Goal: Information Seeking & Learning: Compare options

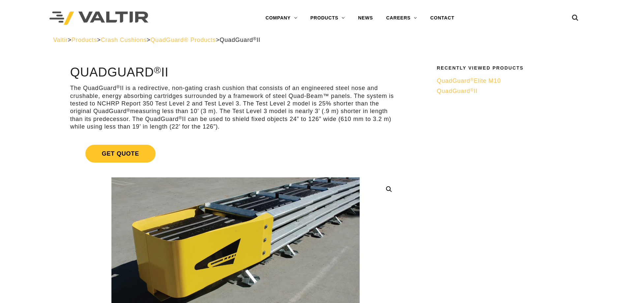
click at [195, 41] on span "QuadGuard® Products" at bounding box center [183, 40] width 66 height 7
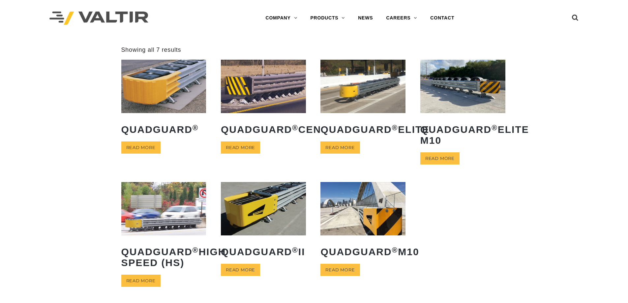
click at [365, 96] on img at bounding box center [362, 86] width 85 height 53
click at [270, 214] on img at bounding box center [263, 208] width 85 height 53
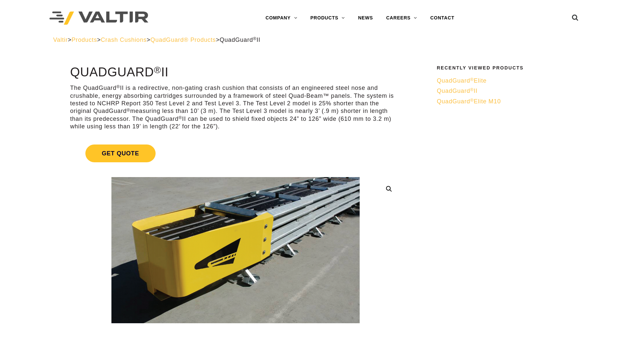
click at [205, 39] on span "QuadGuard® Products" at bounding box center [183, 40] width 66 height 7
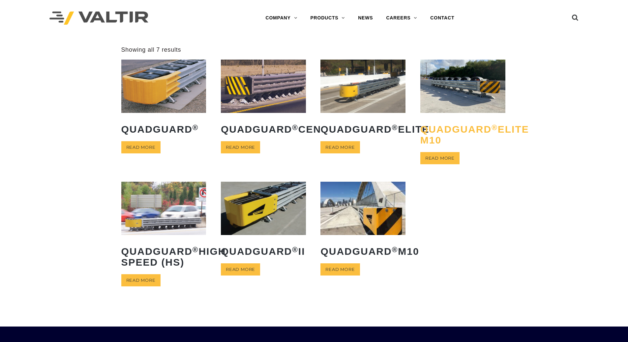
click at [455, 125] on h2 "QuadGuard ® Elite M10" at bounding box center [462, 135] width 85 height 32
click at [355, 249] on h2 "QuadGuard ® M10" at bounding box center [362, 251] width 85 height 21
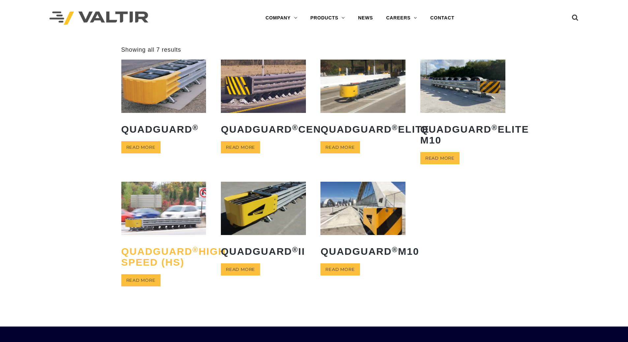
click at [163, 254] on h2 "QuadGuard ® High Speed (HS)" at bounding box center [163, 257] width 85 height 32
click at [248, 208] on img at bounding box center [263, 208] width 85 height 53
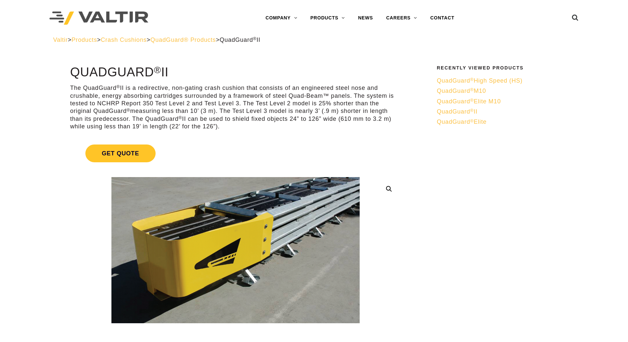
click at [207, 41] on span "QuadGuard® Products" at bounding box center [183, 40] width 66 height 7
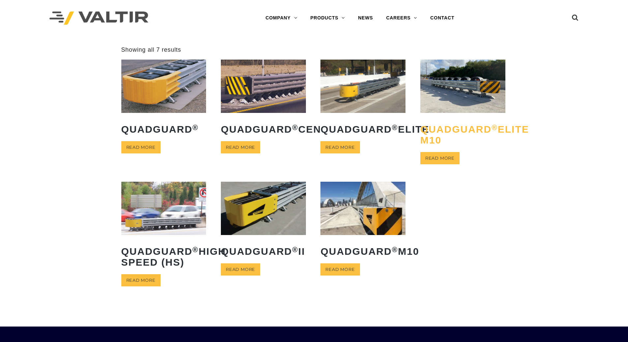
click at [467, 128] on h2 "QuadGuard ® Elite M10" at bounding box center [462, 135] width 85 height 32
click at [158, 225] on img at bounding box center [163, 208] width 85 height 53
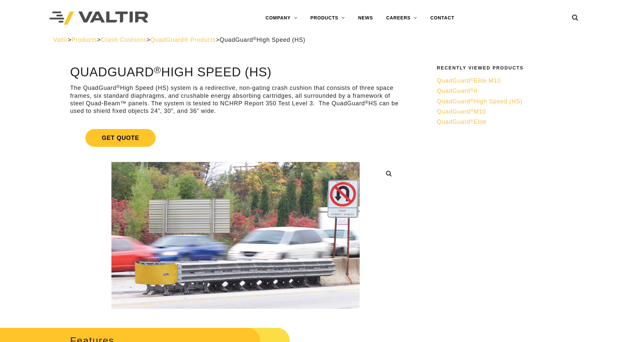
click at [216, 40] on span "QuadGuard® Products" at bounding box center [183, 40] width 66 height 7
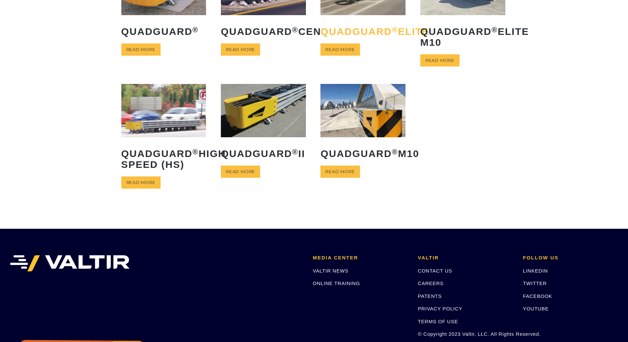
scroll to position [99, 0]
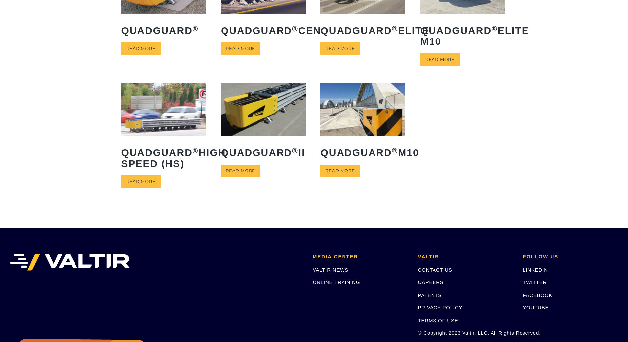
click at [256, 109] on img at bounding box center [263, 109] width 85 height 53
